Goal: Transaction & Acquisition: Download file/media

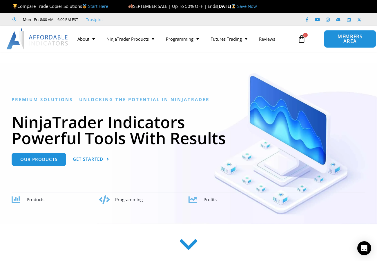
click at [336, 41] on span "MEMBERS AREA" at bounding box center [350, 39] width 39 height 10
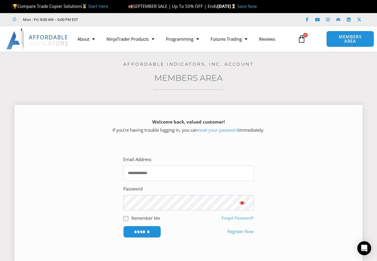
click at [162, 171] on input "Email Address" at bounding box center [188, 172] width 131 height 15
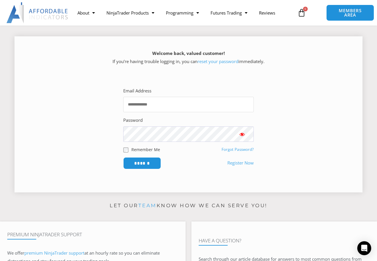
scroll to position [70, 0]
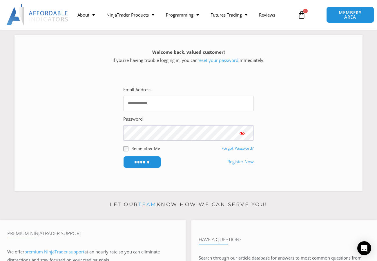
type input "**********"
click at [140, 165] on input "******" at bounding box center [142, 162] width 40 height 12
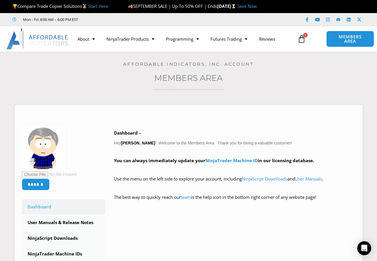
click at [304, 41] on icon at bounding box center [302, 39] width 8 height 8
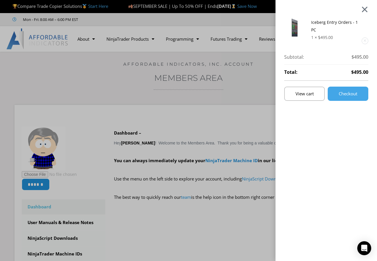
click at [368, 10] on div at bounding box center [364, 9] width 7 height 7
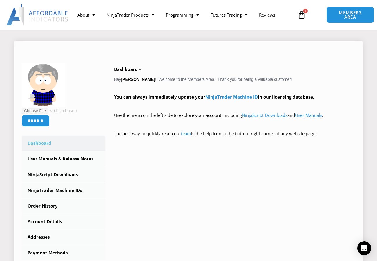
scroll to position [116, 0]
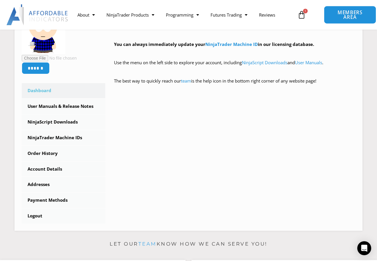
click at [334, 21] on link "MEMBERS AREA" at bounding box center [350, 15] width 53 height 18
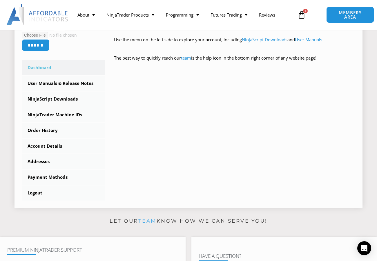
scroll to position [139, 0]
click at [53, 128] on link "Order History" at bounding box center [64, 129] width 84 height 15
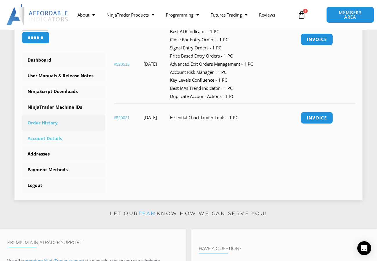
scroll to position [139, 0]
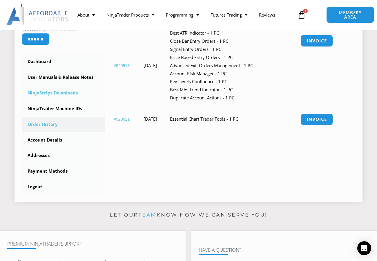
click at [57, 92] on link "NinjaScript Downloads" at bounding box center [64, 92] width 84 height 15
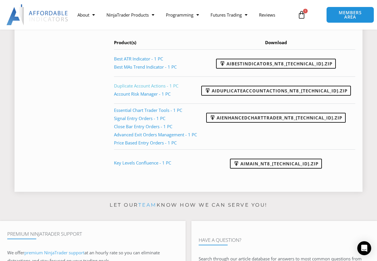
scroll to position [325, 0]
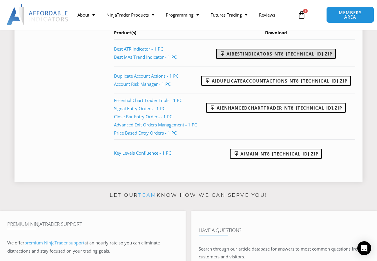
click at [296, 59] on link "AIBestIndicators_NT8_[TECHNICAL_ID].zip" at bounding box center [276, 54] width 120 height 10
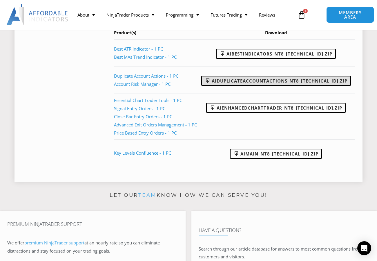
click at [299, 86] on link "AIDuplicateAccountActions_NT8_25.9.24.1.zip" at bounding box center [276, 81] width 150 height 10
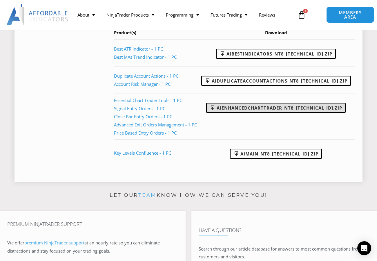
click at [297, 113] on link "AIEnhancedChartTrader_NT8_25.1.31.1.zip" at bounding box center [276, 108] width 140 height 10
